Goal: Find specific page/section: Find specific page/section

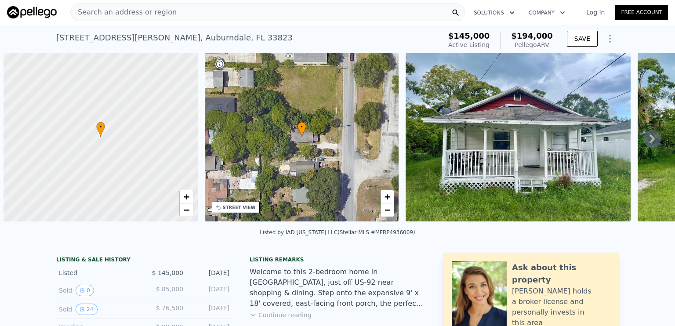
scroll to position [0, 4]
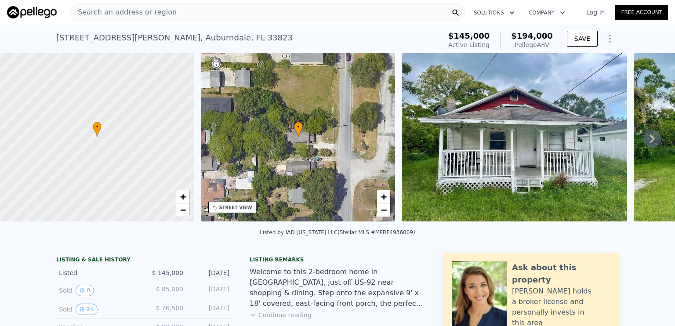
click at [218, 19] on div "Search an address or region" at bounding box center [267, 13] width 395 height 18
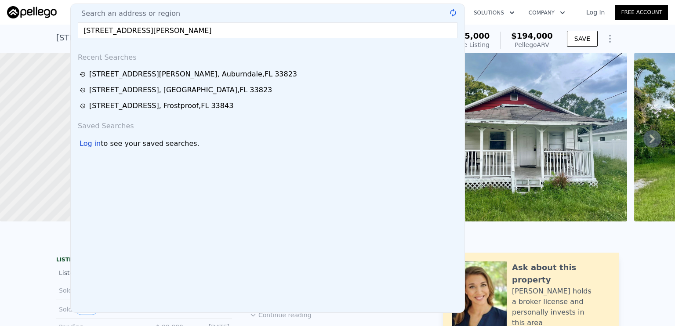
type input "[STREET_ADDRESS][PERSON_NAME]"
click at [218, 18] on div "Search an address or region" at bounding box center [267, 13] width 387 height 11
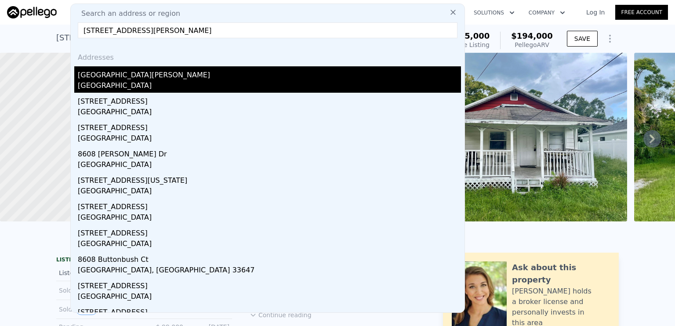
click at [158, 78] on div "[GEOGRAPHIC_DATA][PERSON_NAME]" at bounding box center [269, 73] width 383 height 14
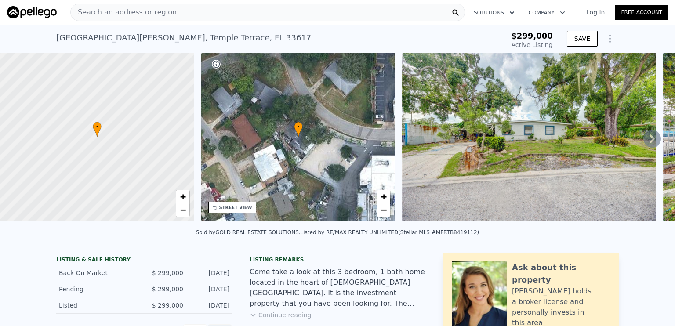
click at [162, 18] on div "Search an address or region" at bounding box center [124, 12] width 106 height 17
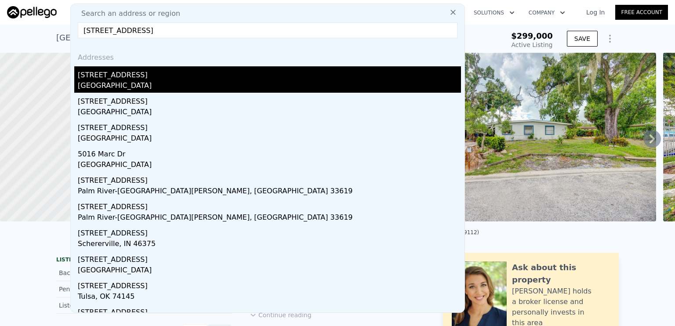
type input "[STREET_ADDRESS]"
click at [126, 76] on div "[STREET_ADDRESS]" at bounding box center [269, 73] width 383 height 14
